Goal: Task Accomplishment & Management: Manage account settings

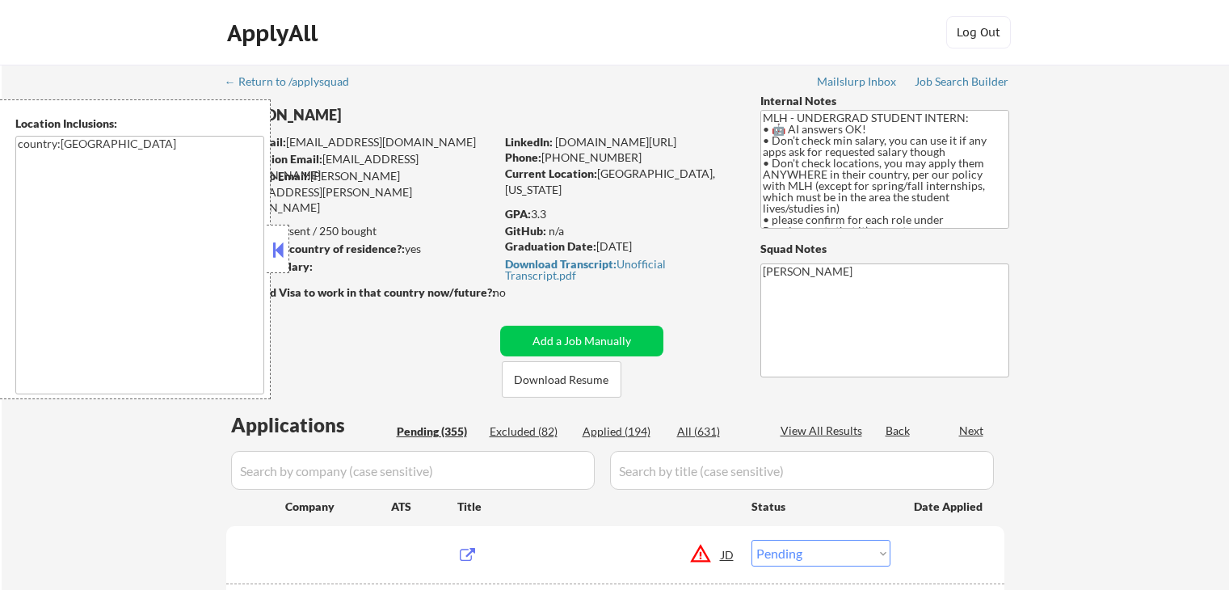
select select ""pending""
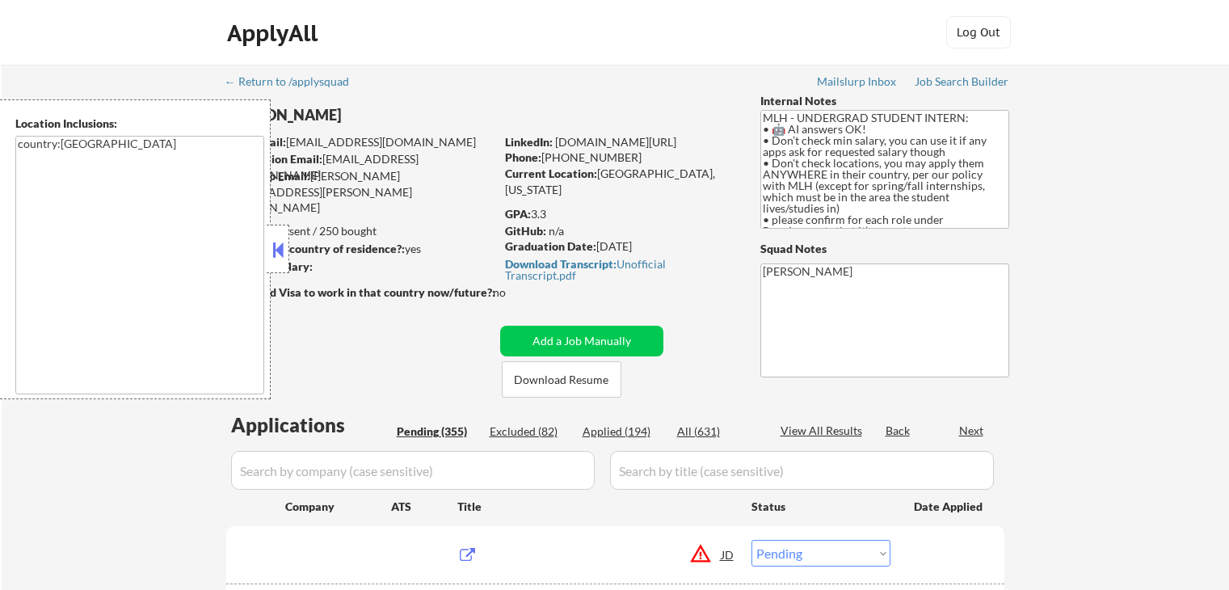
select select ""pending""
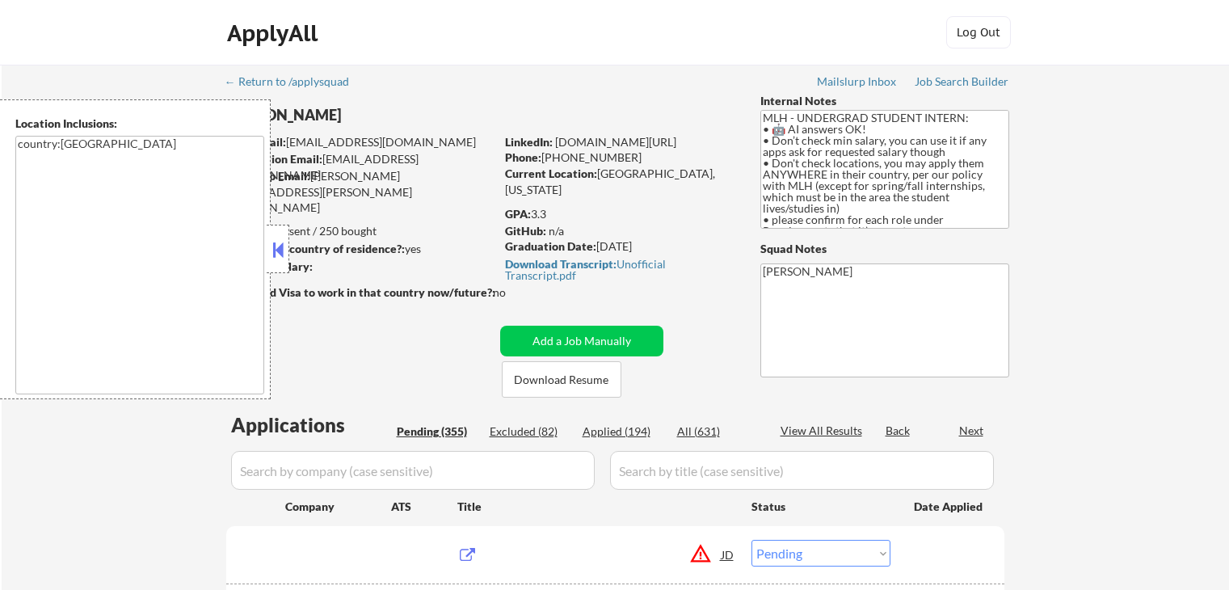
select select ""pending""
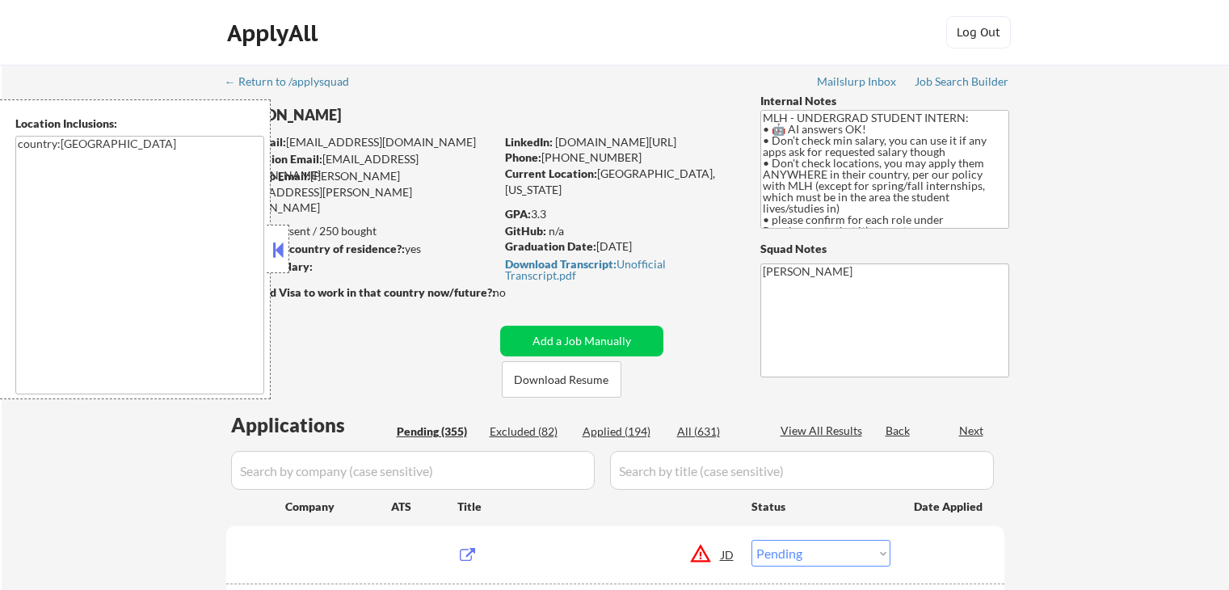
select select ""pending""
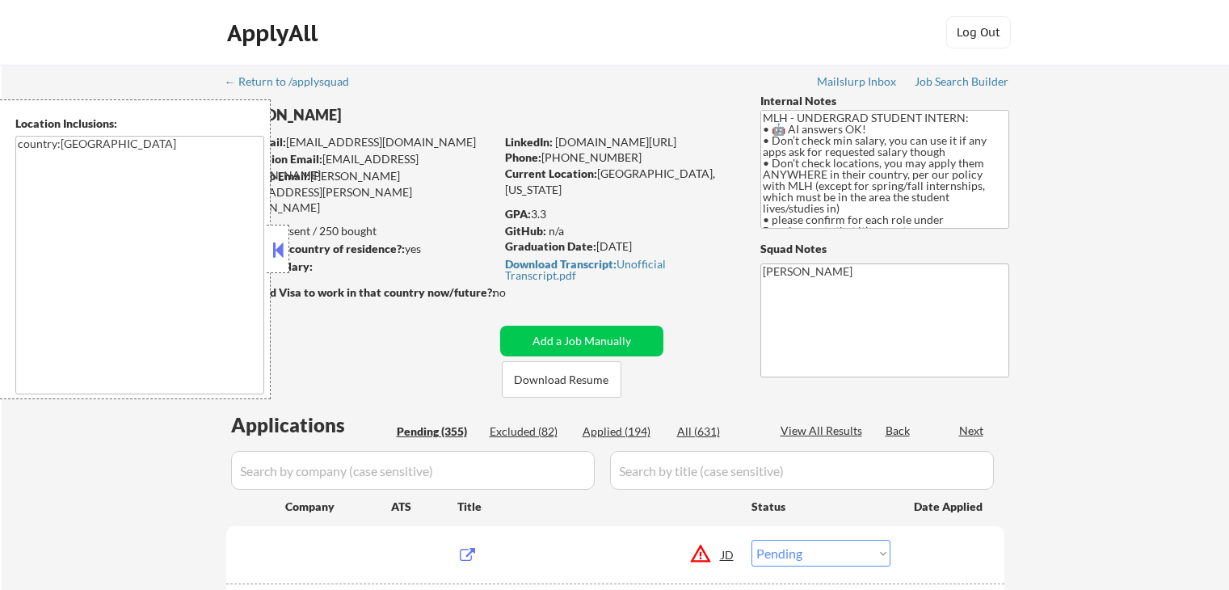
select select ""pending""
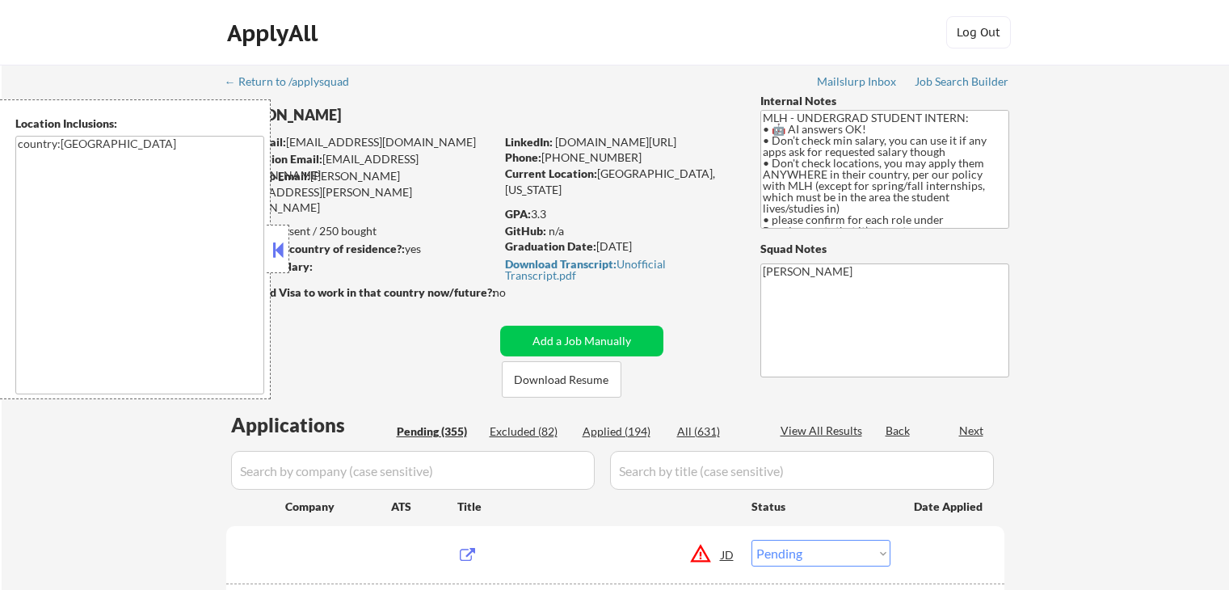
select select ""pending""
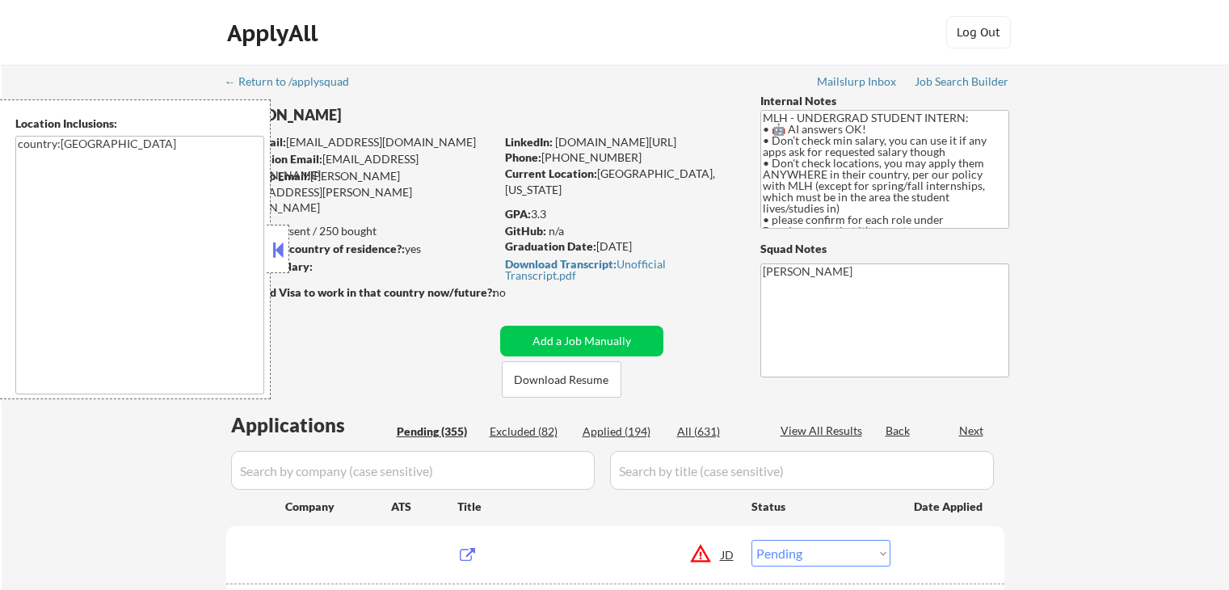
select select ""pending""
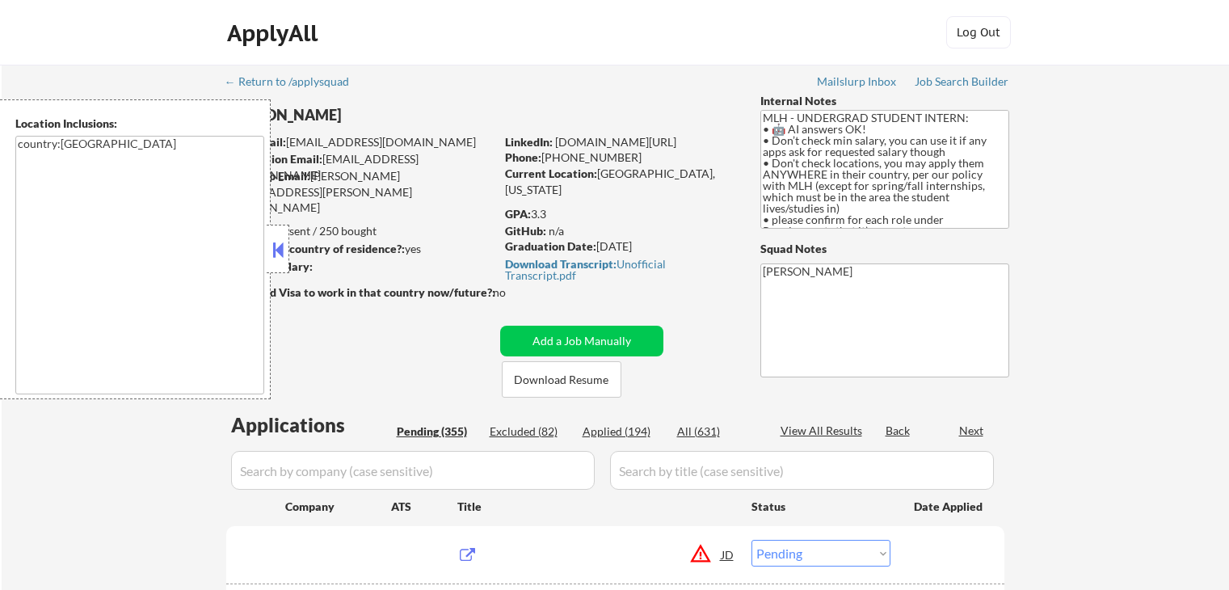
select select ""pending""
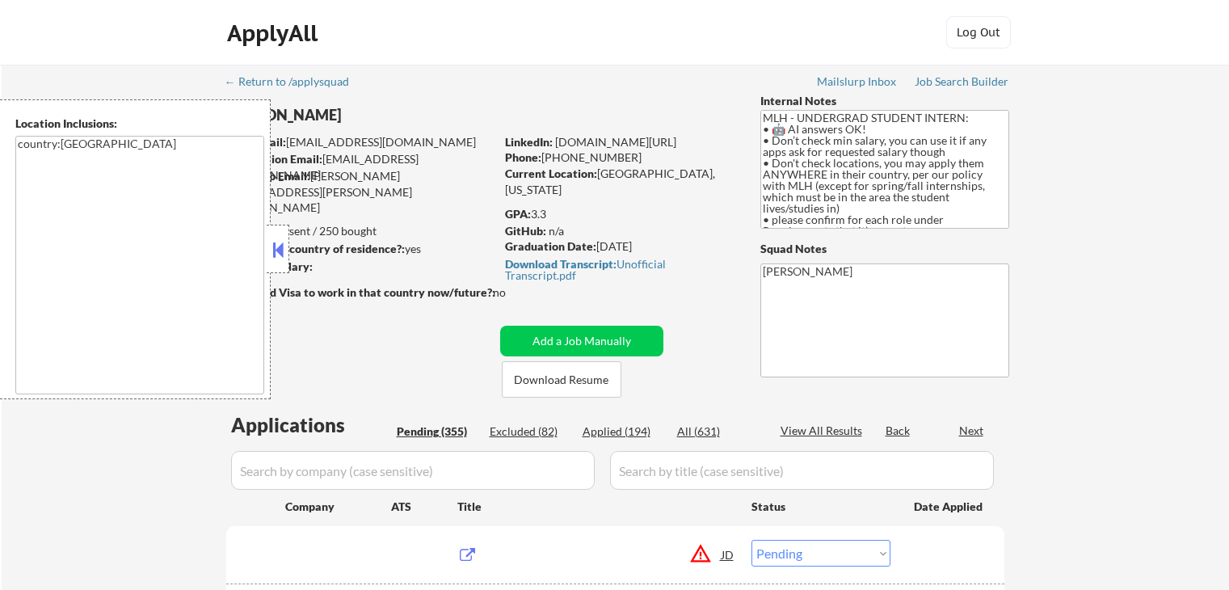
select select ""pending""
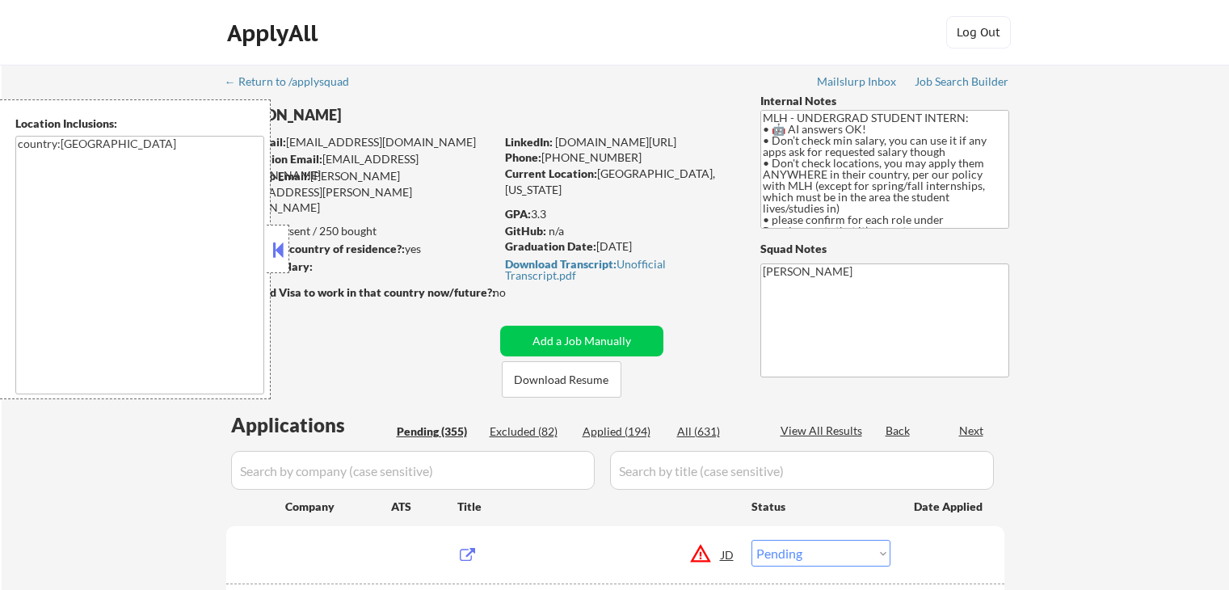
select select ""pending""
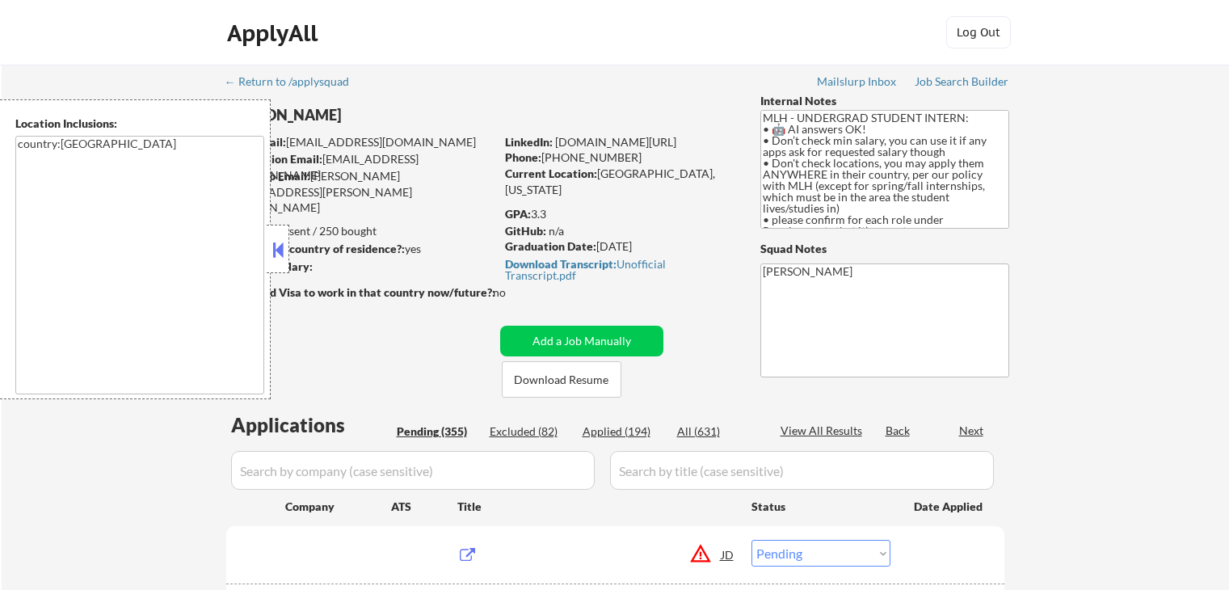
select select ""pending""
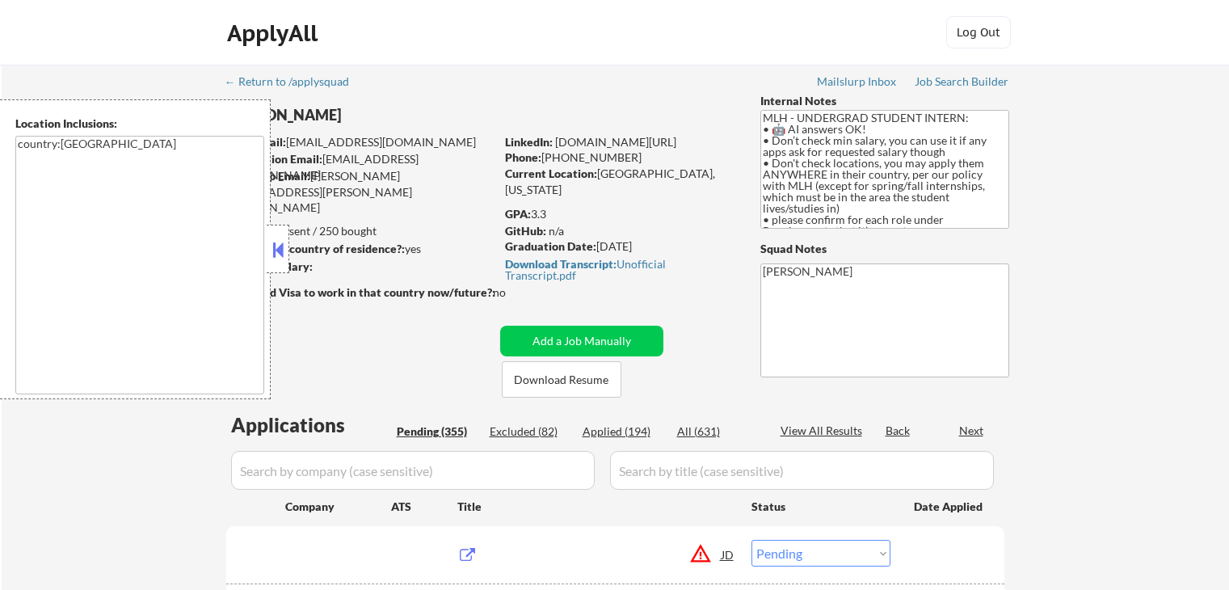
select select ""pending""
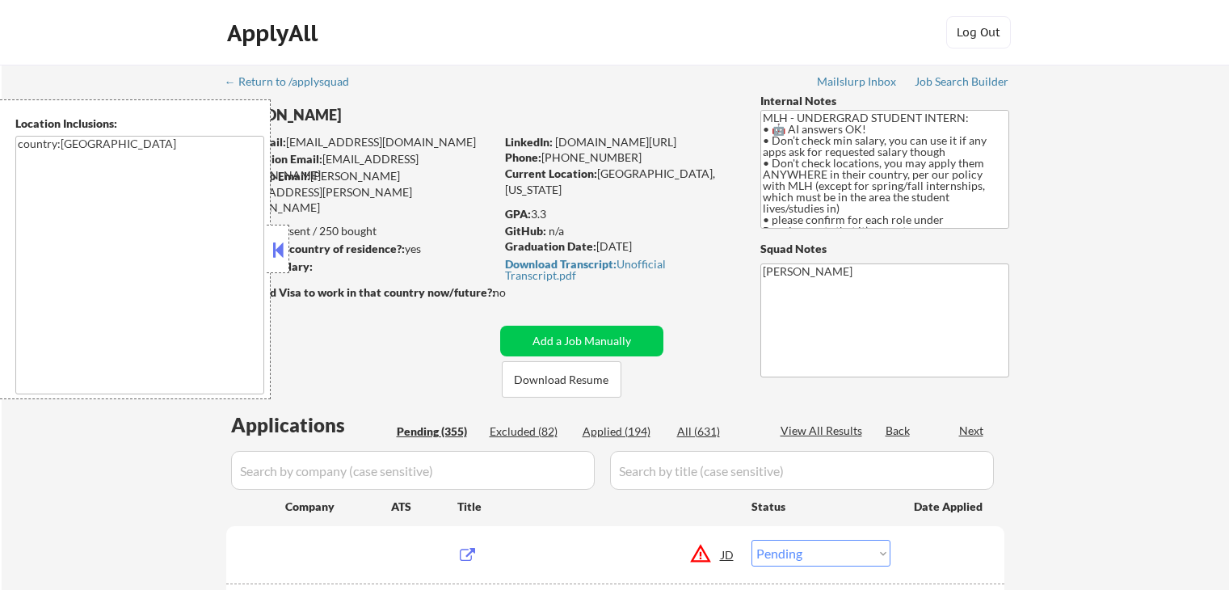
select select ""pending""
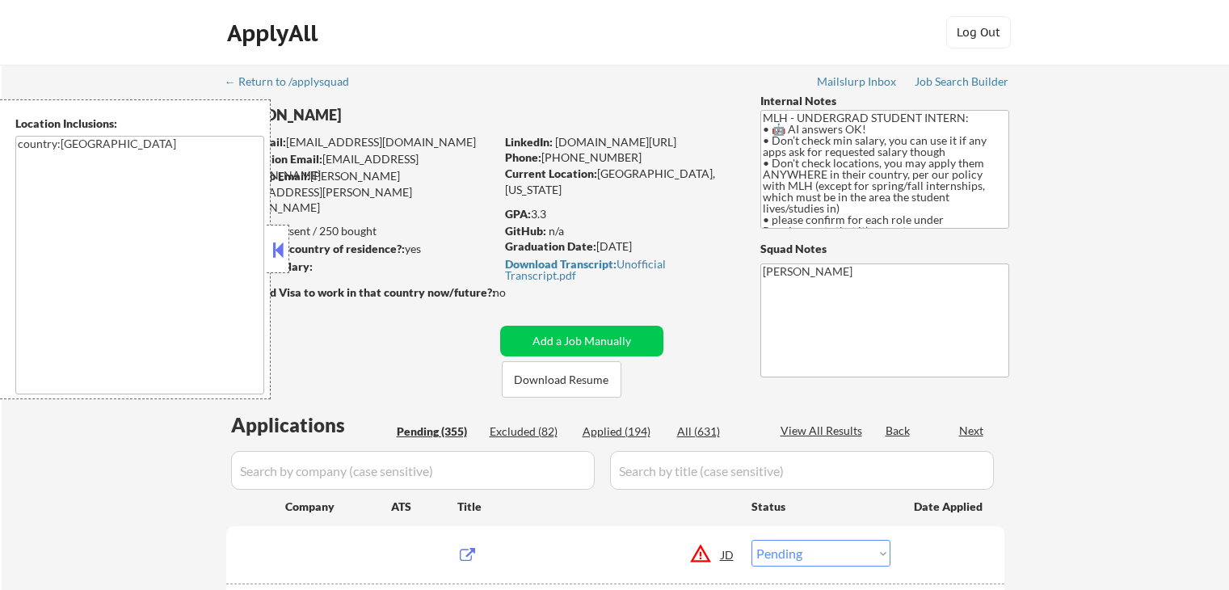
select select ""pending""
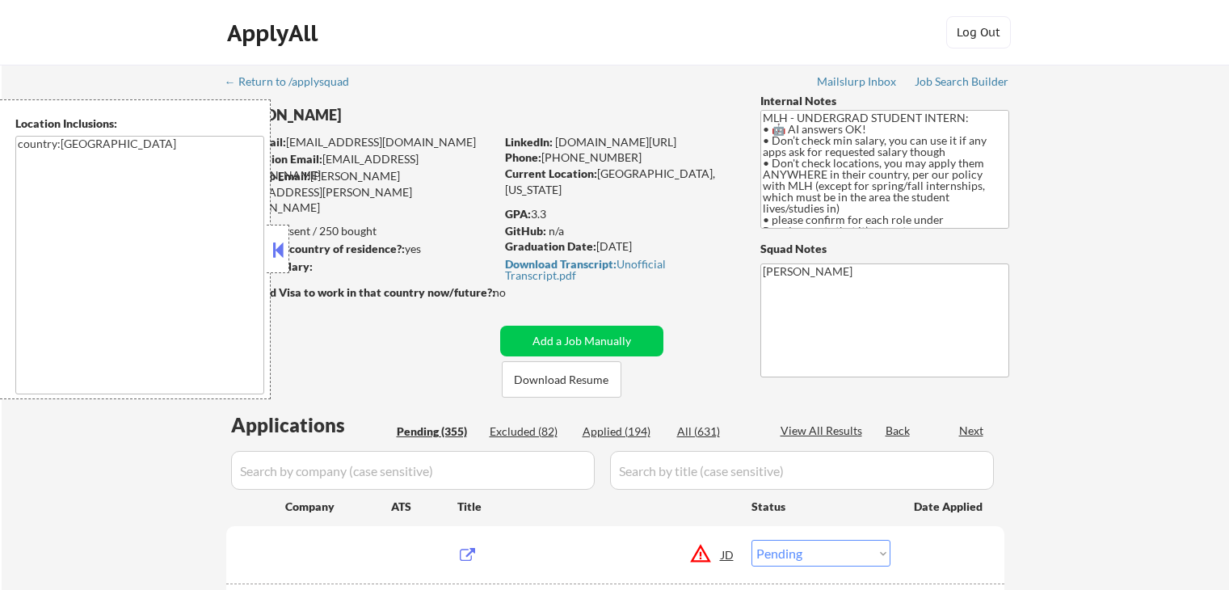
select select ""pending""
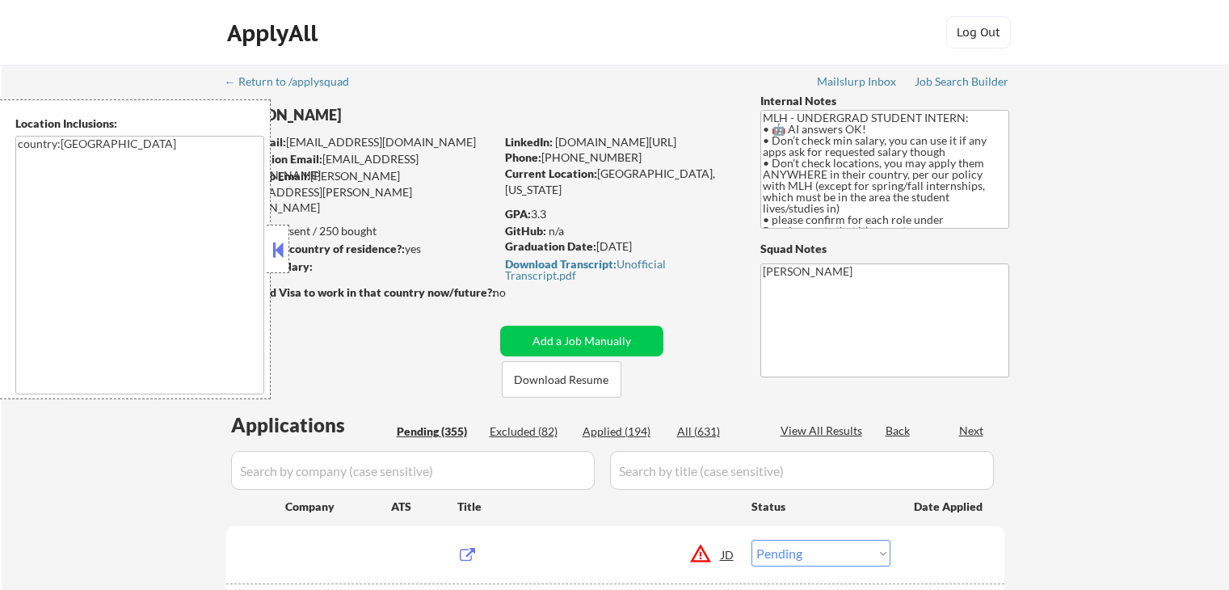
select select ""pending""
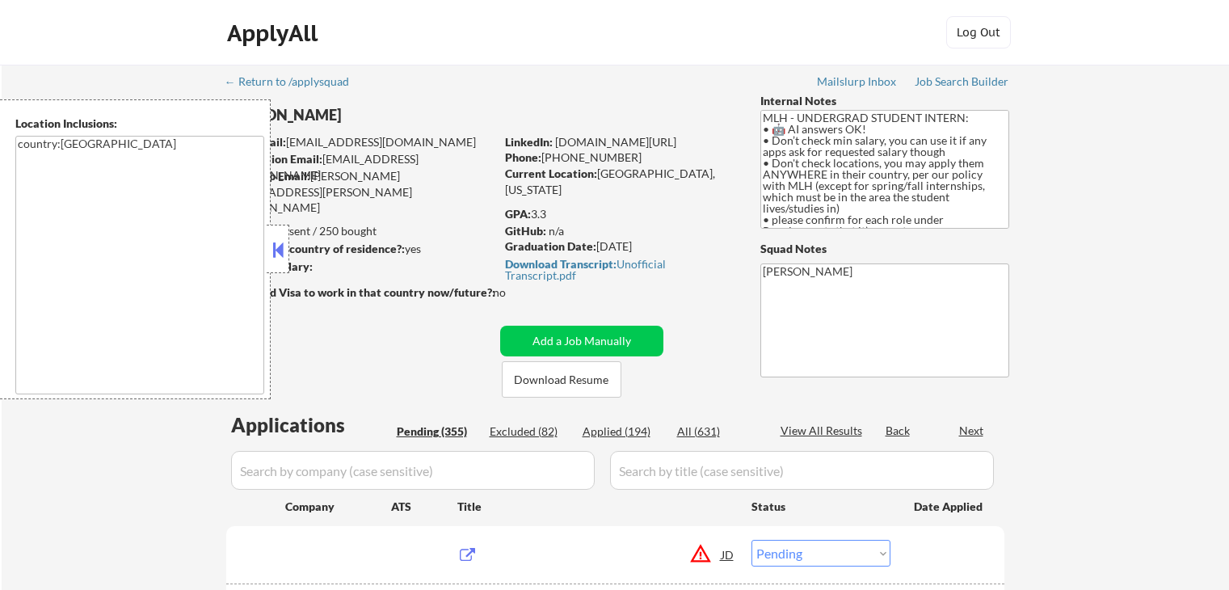
select select ""pending""
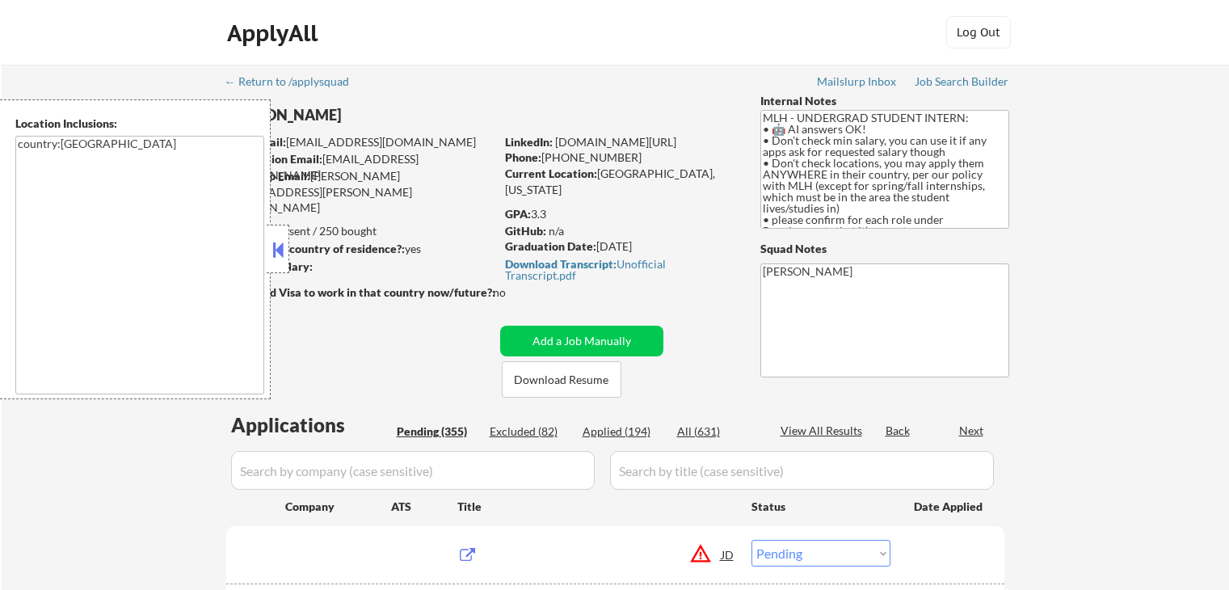
select select ""pending""
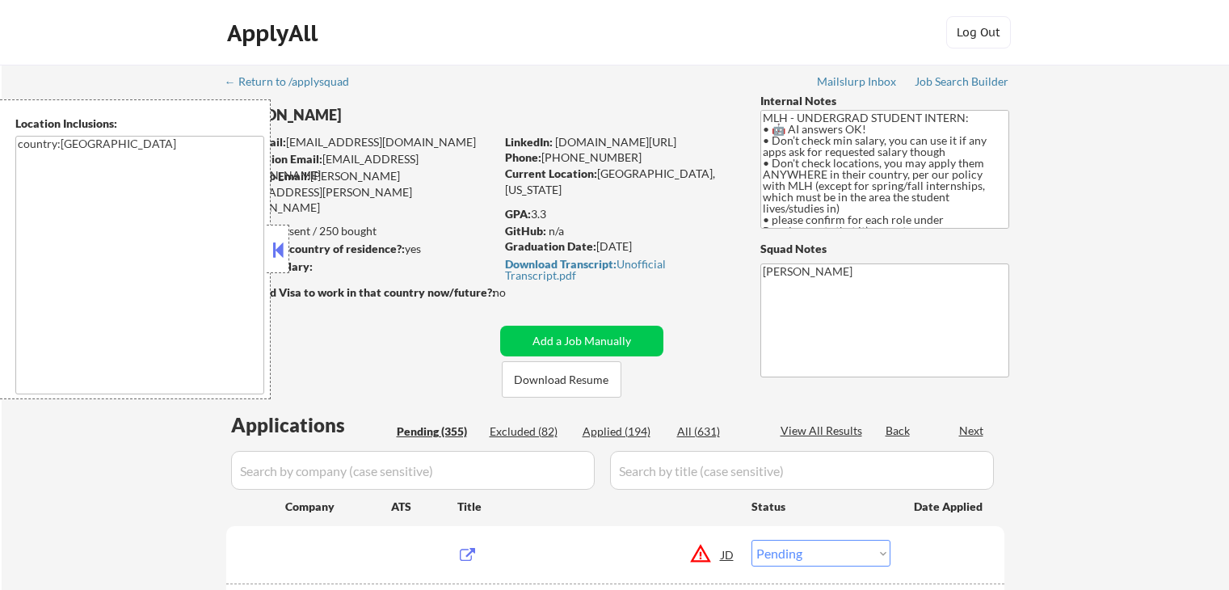
select select ""pending""
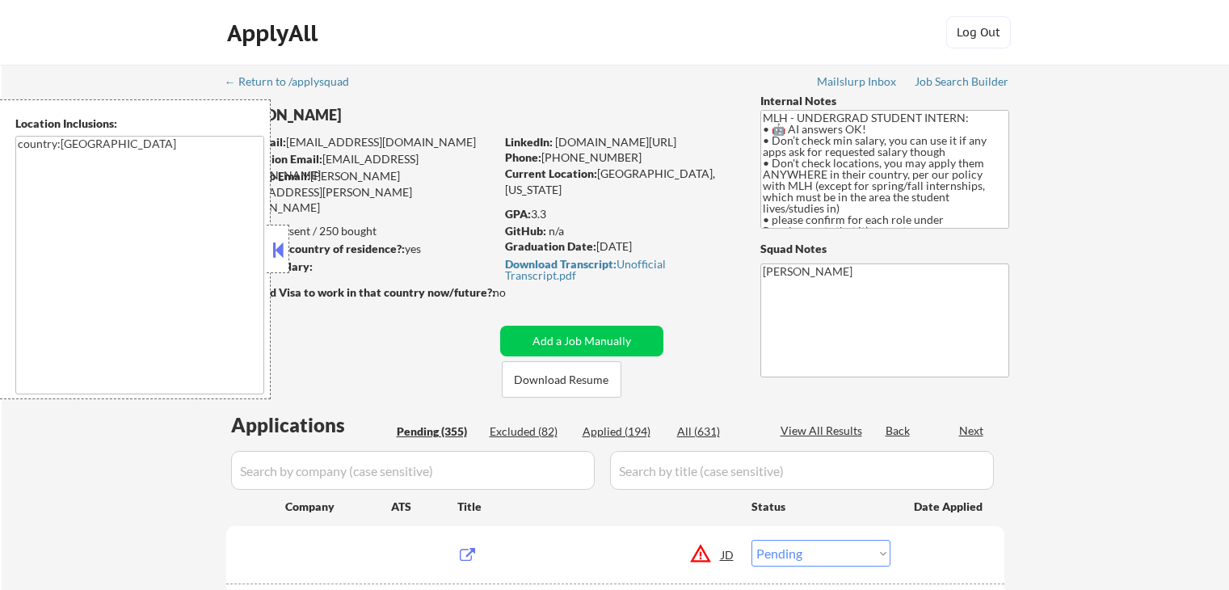
select select ""pending""
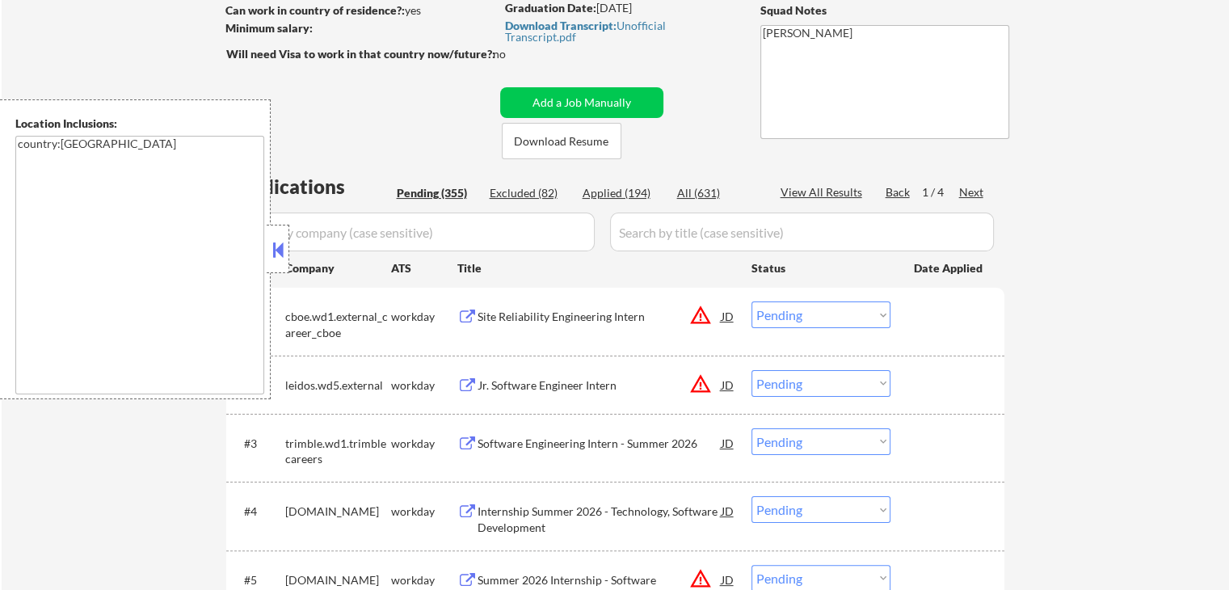
scroll to position [242, 0]
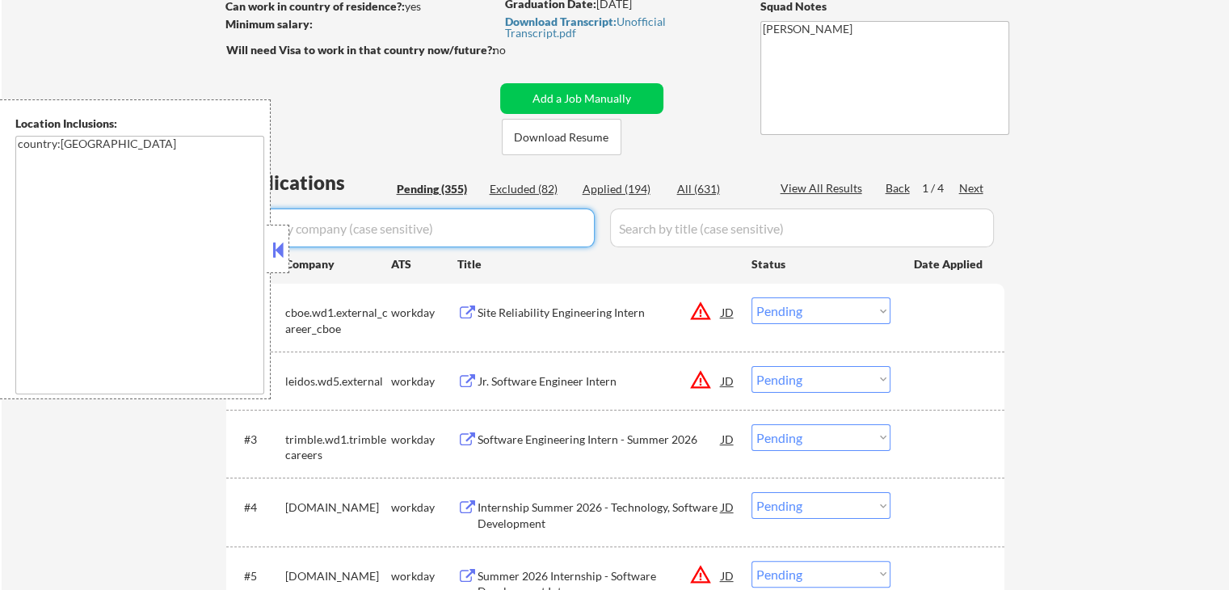
click at [431, 221] on input "input" at bounding box center [413, 228] width 364 height 39
type input "net"
click at [272, 250] on button at bounding box center [278, 250] width 18 height 24
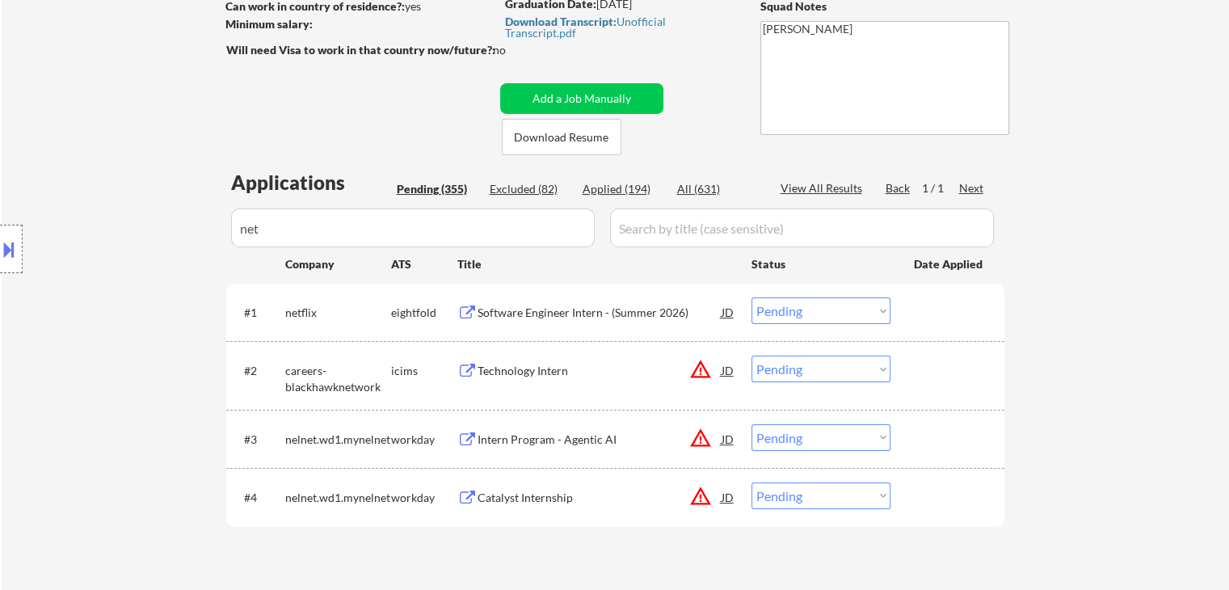
click at [582, 310] on div "Software Engineer Intern - (Summer 2026)" at bounding box center [600, 313] width 244 height 16
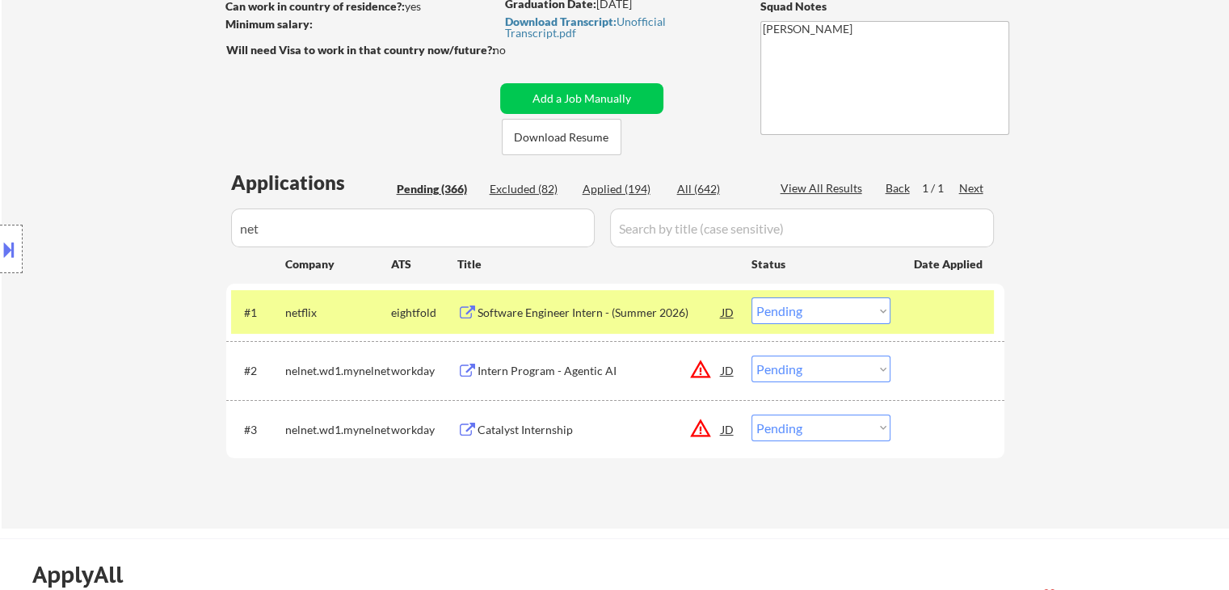
click at [4, 243] on button at bounding box center [9, 249] width 18 height 27
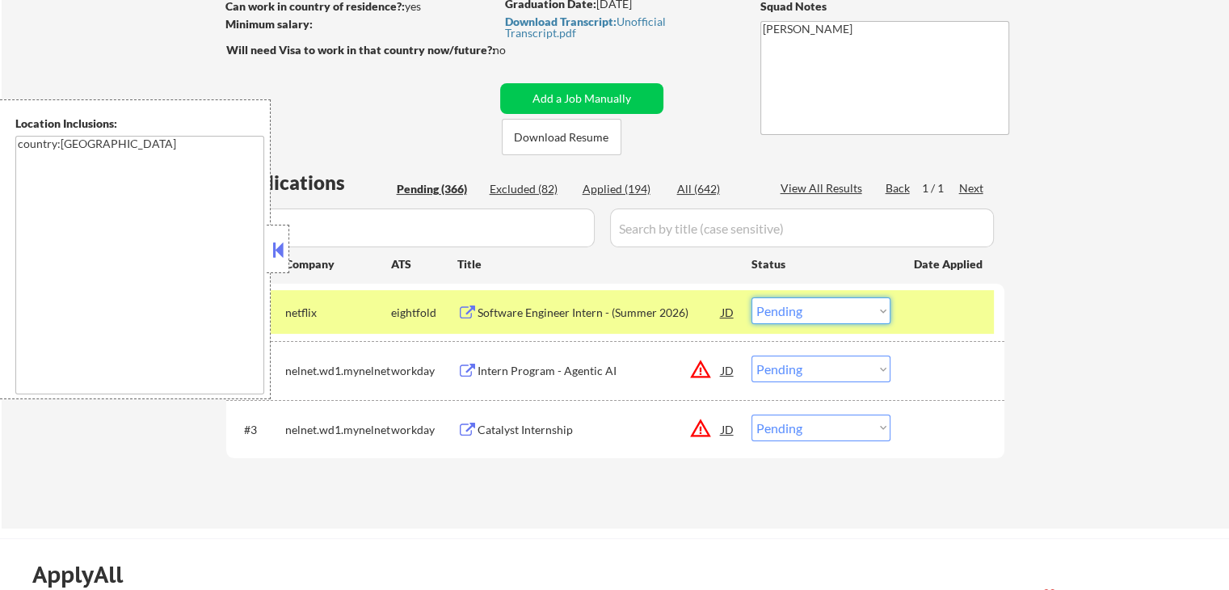
drag, startPoint x: 812, startPoint y: 314, endPoint x: 807, endPoint y: 321, distance: 8.7
click at [811, 314] on select "Choose an option... Pending Applied Excluded (Questions) Excluded (Expired) Exc…" at bounding box center [821, 310] width 139 height 27
click at [752, 297] on select "Choose an option... Pending Applied Excluded (Questions) Excluded (Expired) Exc…" at bounding box center [821, 310] width 139 height 27
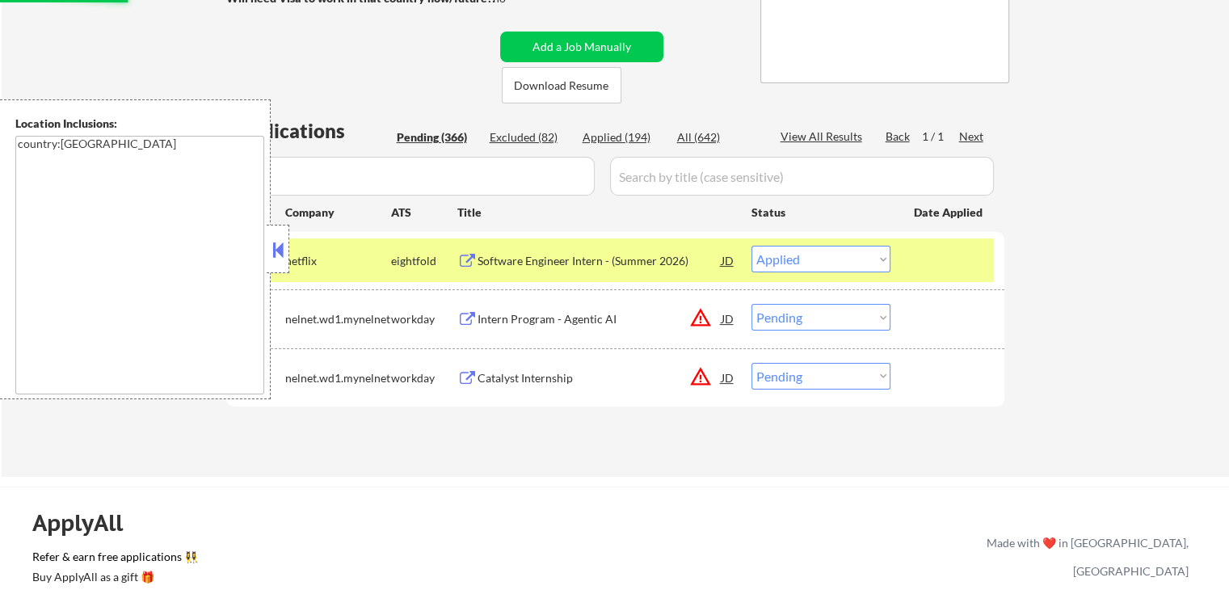
scroll to position [323, 0]
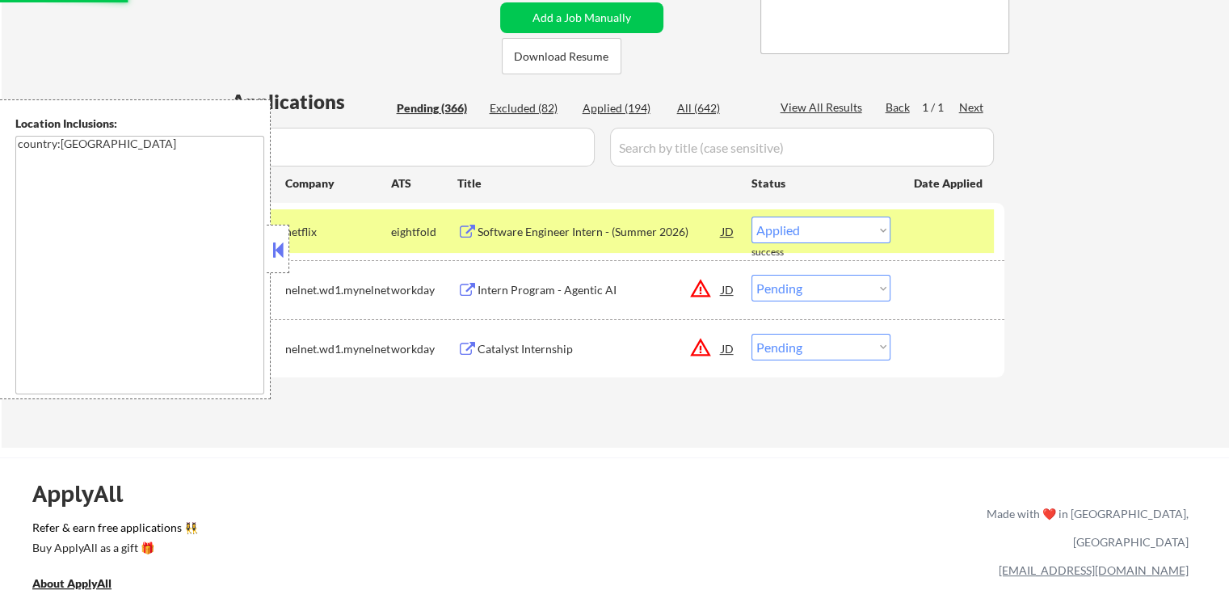
select select ""pending""
